Goal: Navigation & Orientation: Find specific page/section

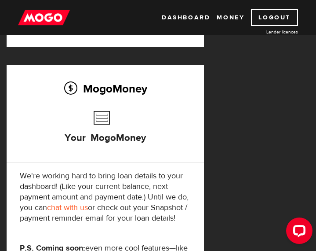
scroll to position [132, 0]
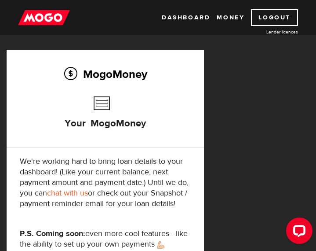
click at [105, 105] on h3 "Your MogoMoney" at bounding box center [105, 117] width 81 height 50
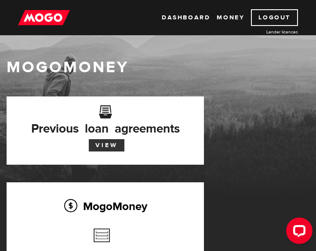
click at [106, 146] on link "View" at bounding box center [107, 145] width 36 height 12
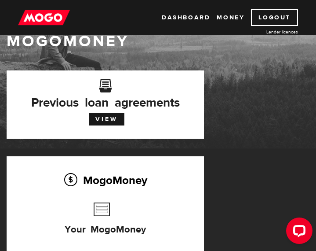
scroll to position [21, 0]
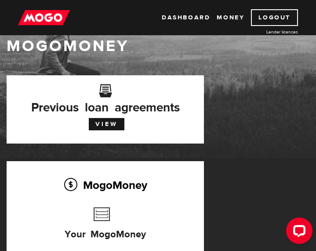
click at [116, 190] on h2 "MogoMoney" at bounding box center [105, 185] width 171 height 18
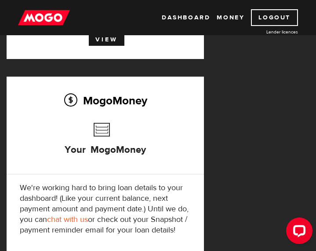
scroll to position [109, 0]
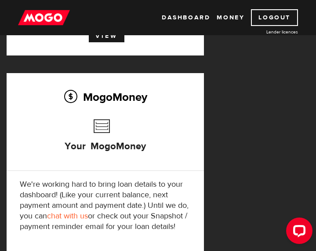
click at [93, 153] on h3 "Your MogoMoney" at bounding box center [105, 140] width 81 height 50
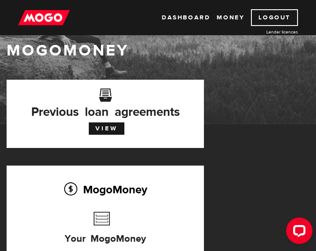
scroll to position [0, 0]
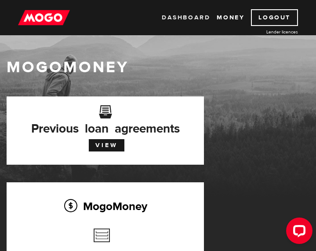
click at [192, 15] on link "Dashboard" at bounding box center [186, 17] width 48 height 17
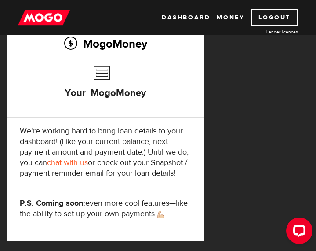
scroll to position [264, 0]
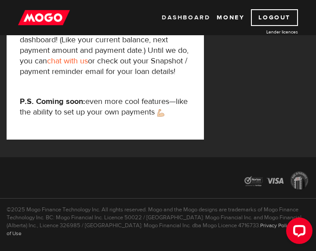
click at [179, 15] on link "Dashboard" at bounding box center [186, 17] width 48 height 17
